Goal: Obtain resource: Obtain resource

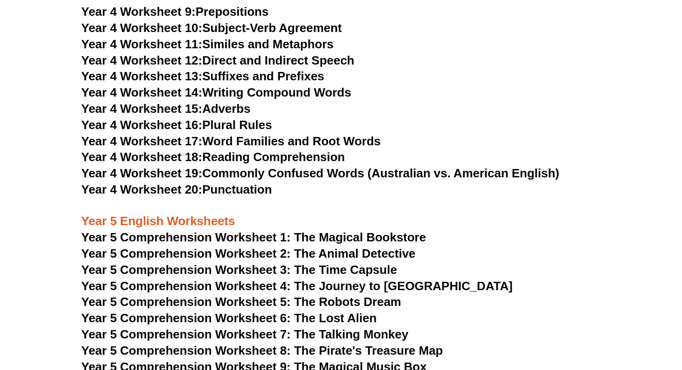
scroll to position [3984, 0]
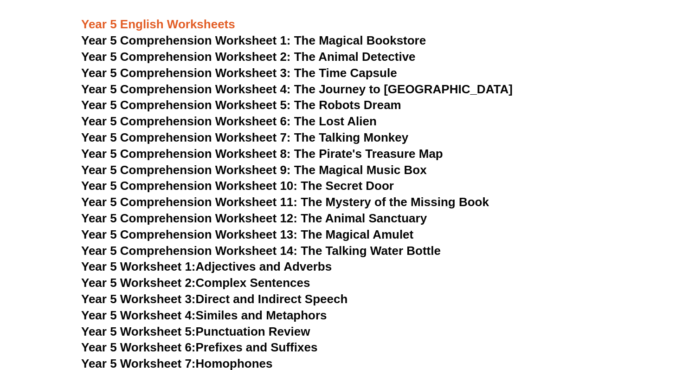
click at [252, 38] on span "Year 5 Comprehension Worksheet 1: The Magical Bookstore" at bounding box center [253, 40] width 345 height 14
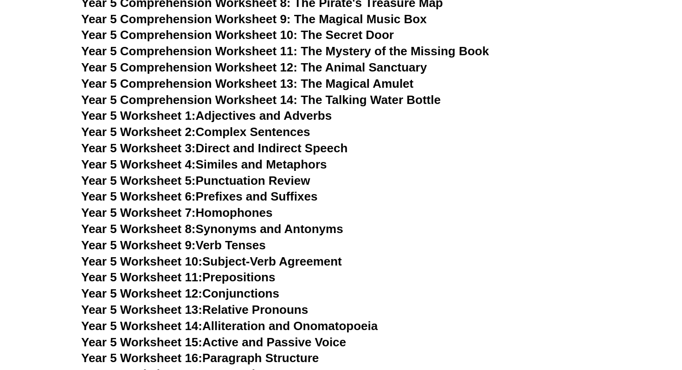
scroll to position [4394, 0]
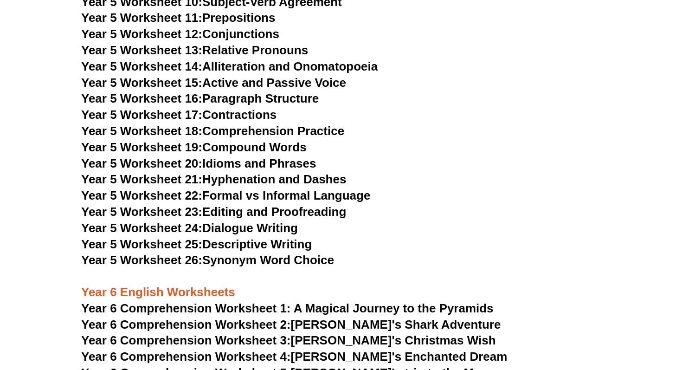
click at [265, 160] on link "Year 5 Worksheet 20: Idioms and Phrases" at bounding box center [198, 163] width 235 height 14
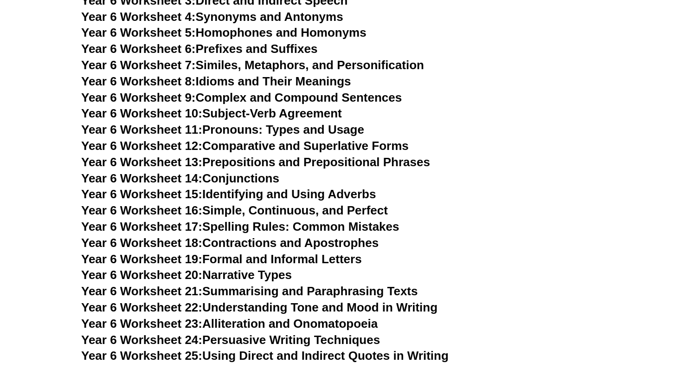
scroll to position [5017, 0]
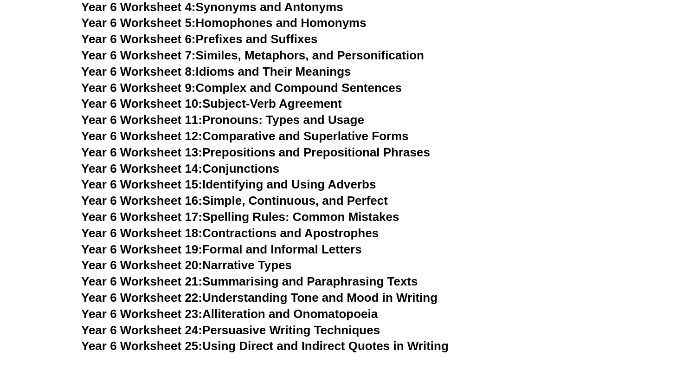
click at [293, 64] on link "Year 6 Worksheet 8: Idioms and Their Meanings" at bounding box center [216, 71] width 270 height 14
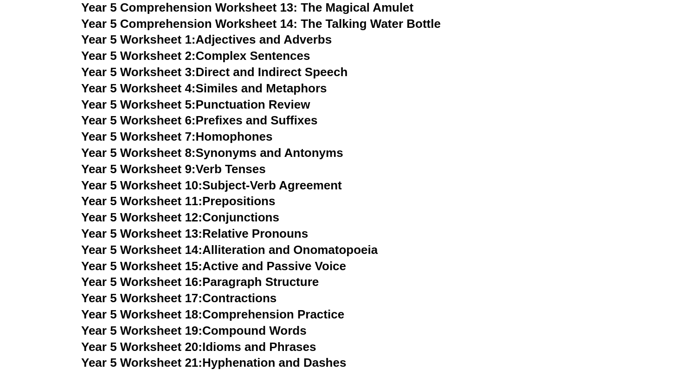
scroll to position [4213, 0]
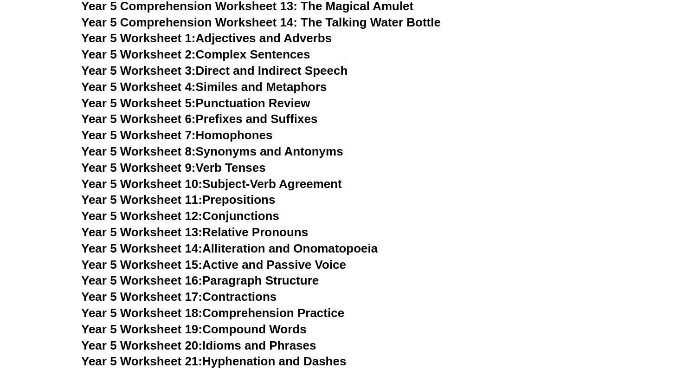
click at [278, 33] on link "Year 5 Worksheet 1: Adjectives and Adverbs" at bounding box center [206, 38] width 251 height 14
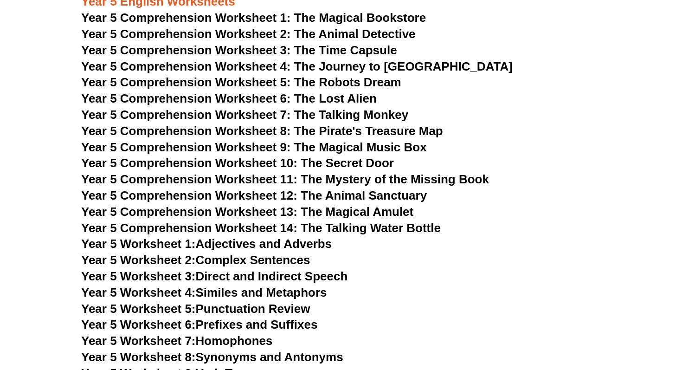
scroll to position [3999, 0]
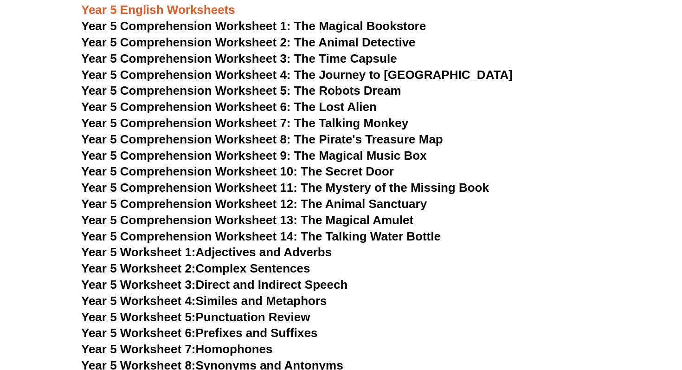
click at [259, 41] on span "Year 5 Comprehension Worksheet 2: The Animal Detective" at bounding box center [248, 42] width 334 height 14
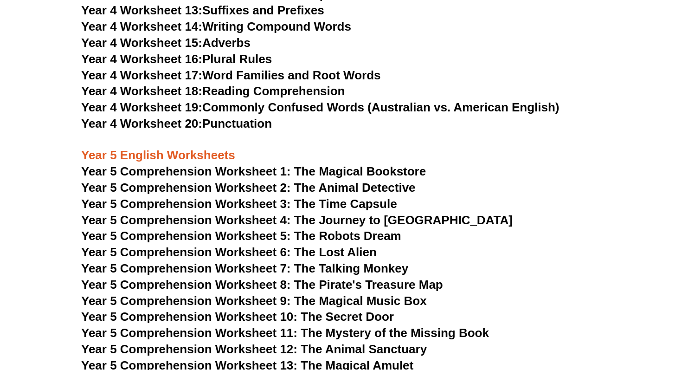
scroll to position [3996, 0]
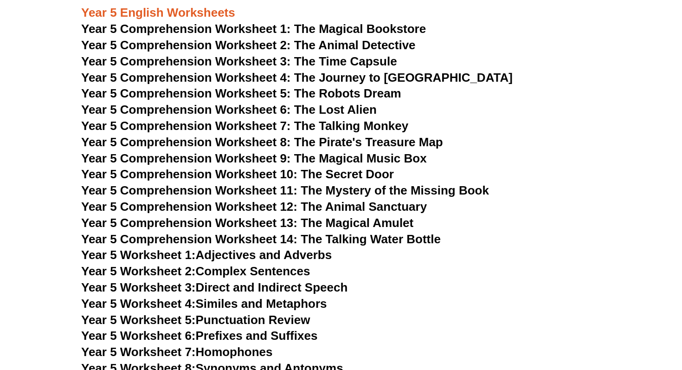
click at [272, 41] on span "Year 5 Comprehension Worksheet 2: The Animal Detective" at bounding box center [248, 45] width 334 height 14
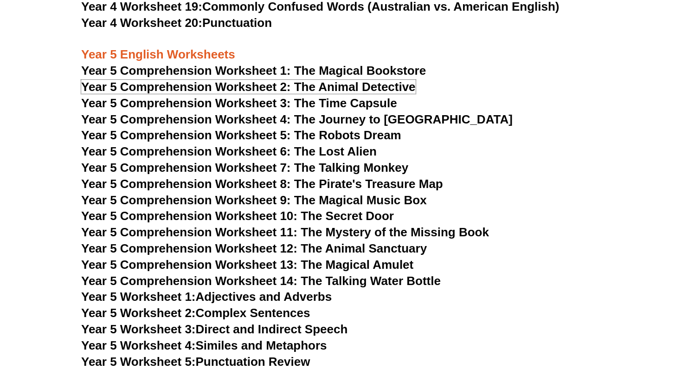
scroll to position [3917, 0]
